Goal: Information Seeking & Learning: Learn about a topic

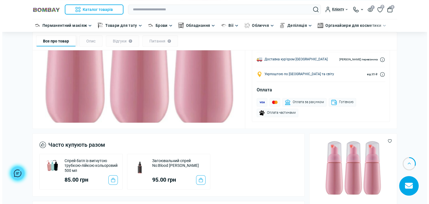
scroll to position [165, 0]
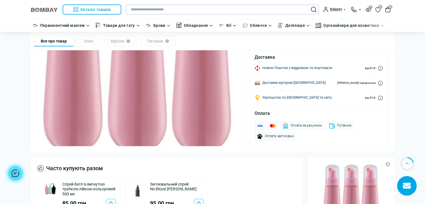
click at [147, 11] on input "text" at bounding box center [222, 9] width 193 height 10
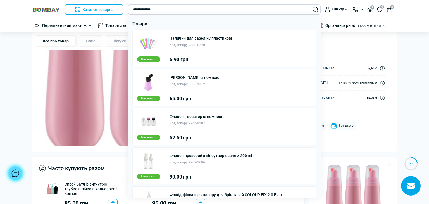
type input "**********"
click at [147, 158] on img at bounding box center [148, 160] width 17 height 17
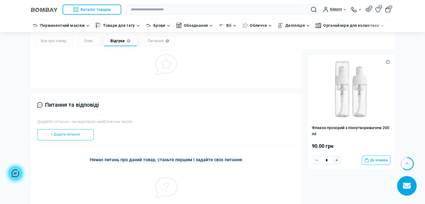
scroll to position [413, 0]
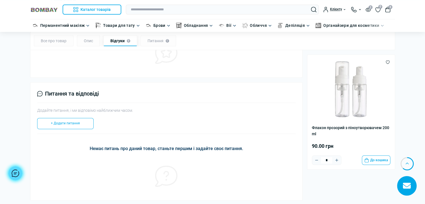
click at [58, 41] on div "Все про товар" at bounding box center [54, 40] width 40 height 11
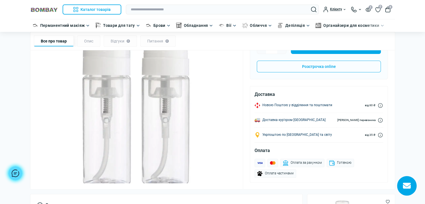
scroll to position [33, 0]
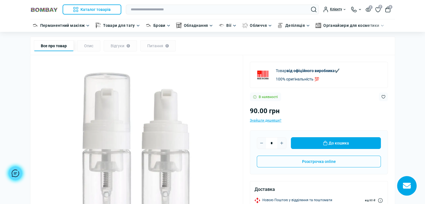
click at [83, 42] on div "Опис" at bounding box center [88, 45] width 23 height 11
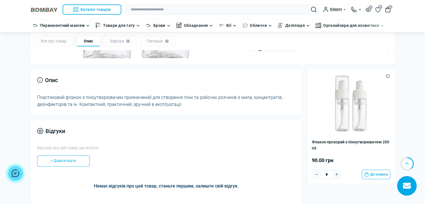
scroll to position [265, 0]
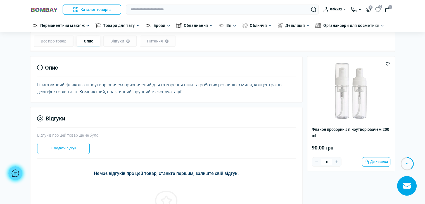
click at [124, 81] on div "Пластиковий флакон з піноутворювачем призначений для створення піни та робочих …" at bounding box center [166, 88] width 259 height 14
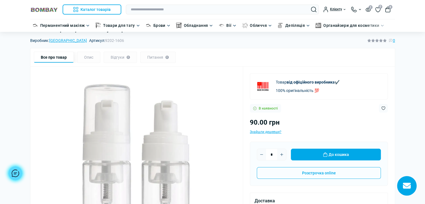
scroll to position [0, 0]
